Goal: Check status

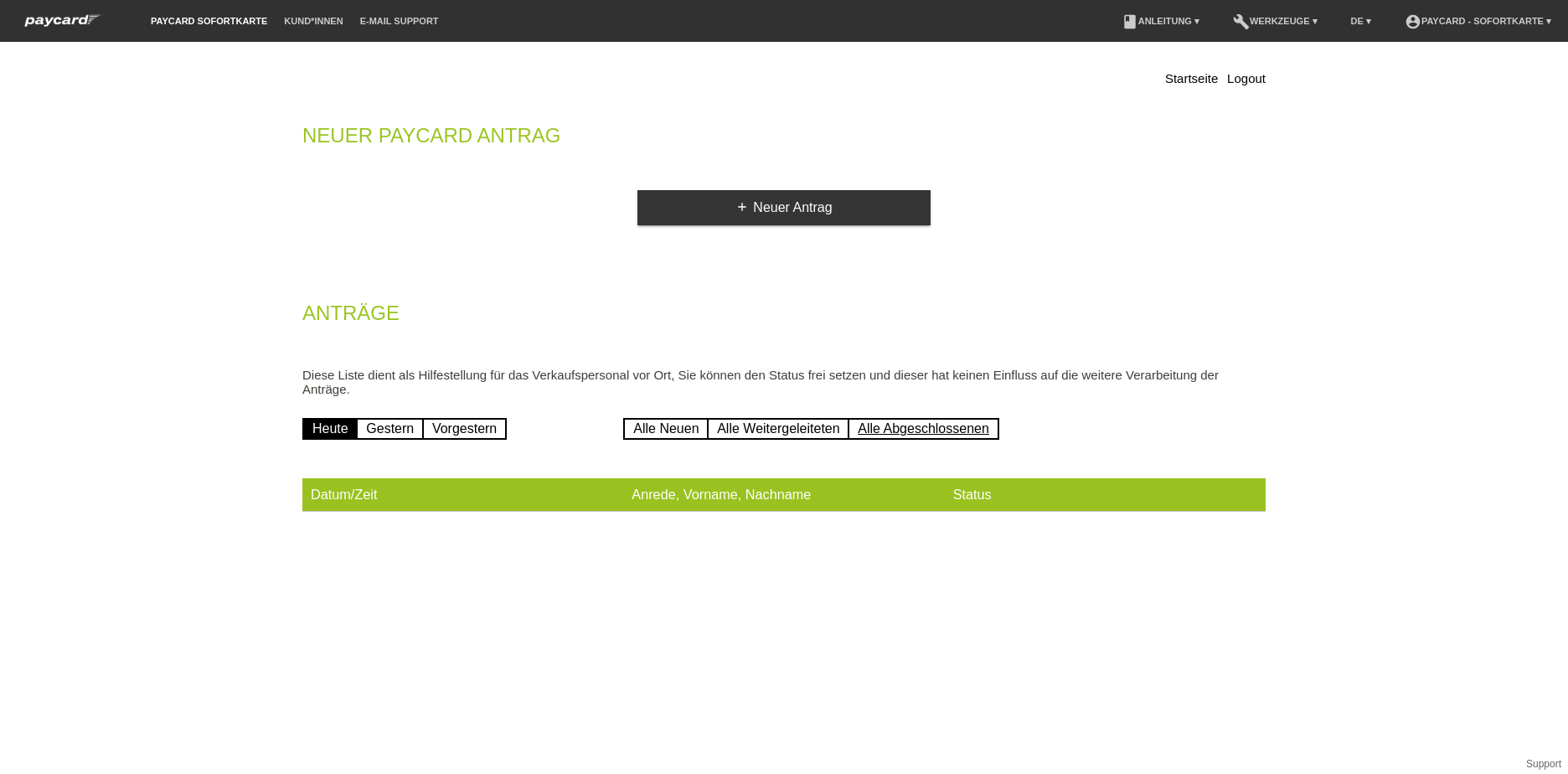
click at [960, 425] on link "Alle Abgeschlossenen" at bounding box center [924, 429] width 151 height 22
click at [816, 422] on link "Alle Weitergeleiteten" at bounding box center [779, 429] width 142 height 22
click at [783, 423] on link "Alle Weitergeleiteten" at bounding box center [779, 429] width 142 height 22
